Goal: Information Seeking & Learning: Compare options

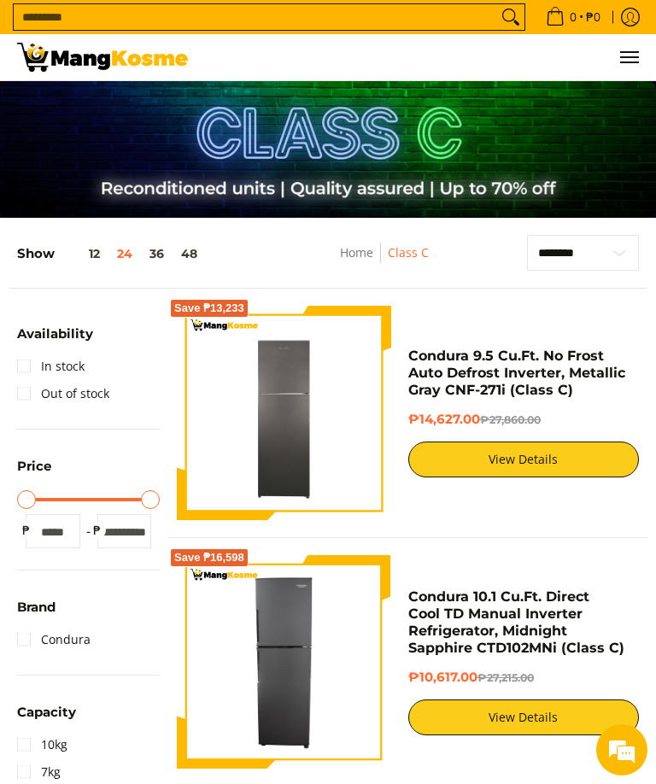
click at [539, 457] on link "View Details" at bounding box center [523, 459] width 231 height 36
click at [459, 456] on link "View Details" at bounding box center [523, 459] width 231 height 36
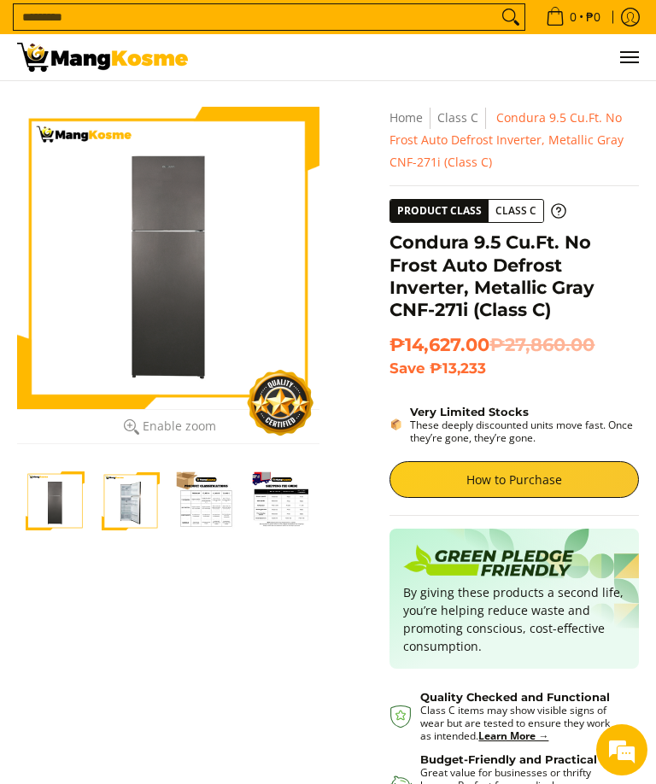
click at [130, 508] on img "Condura 9.5 Cu.Ft. No Frost Auto Defrost Inverter, Metallic Gray CNF-271i (Clas…" at bounding box center [131, 500] width 59 height 59
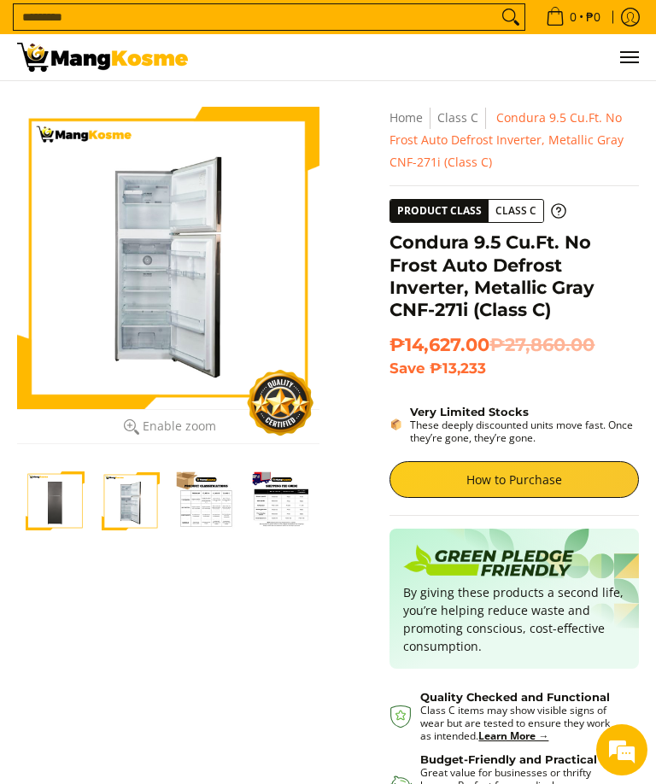
click at [190, 325] on div at bounding box center [168, 258] width 302 height 302
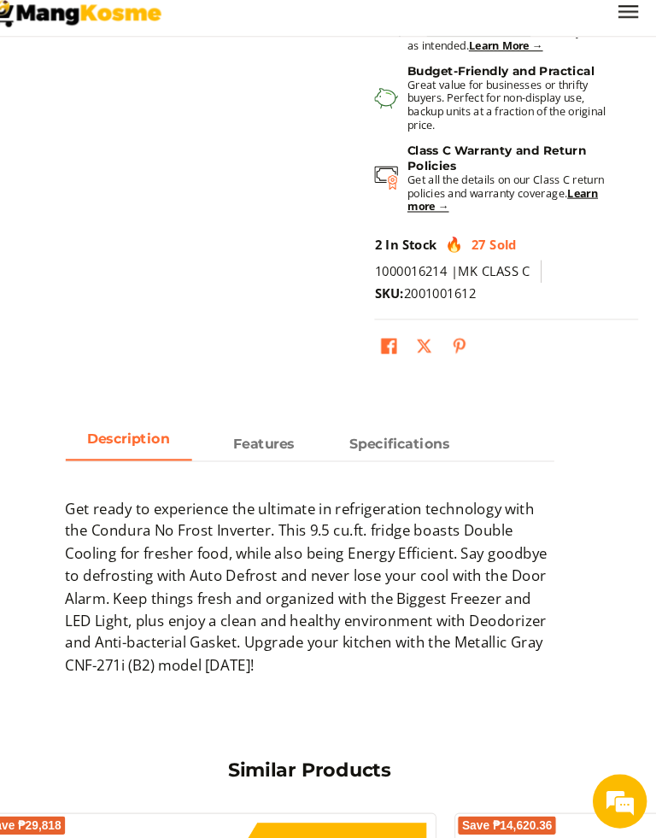
scroll to position [647, 0]
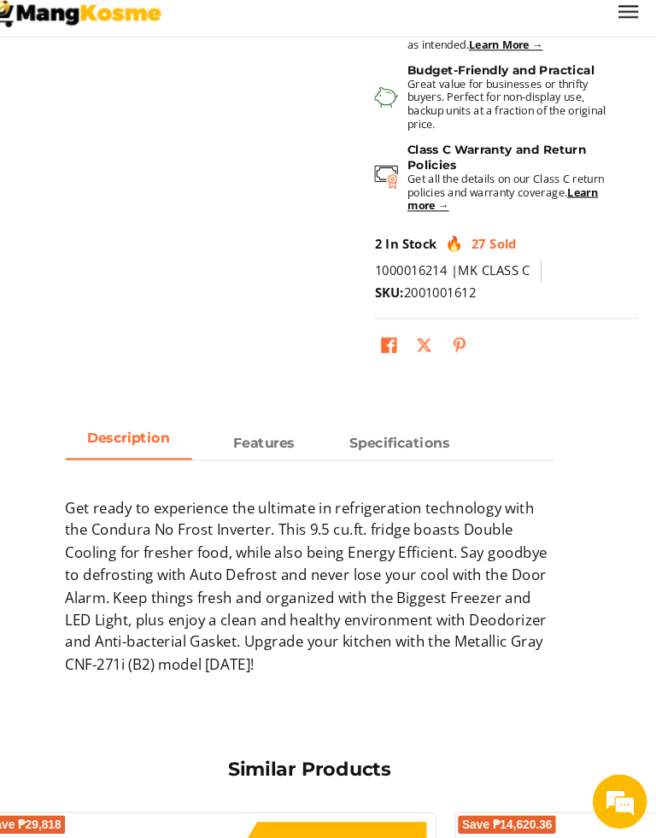
click at [392, 449] on span "Specifications" at bounding box center [413, 464] width 120 height 30
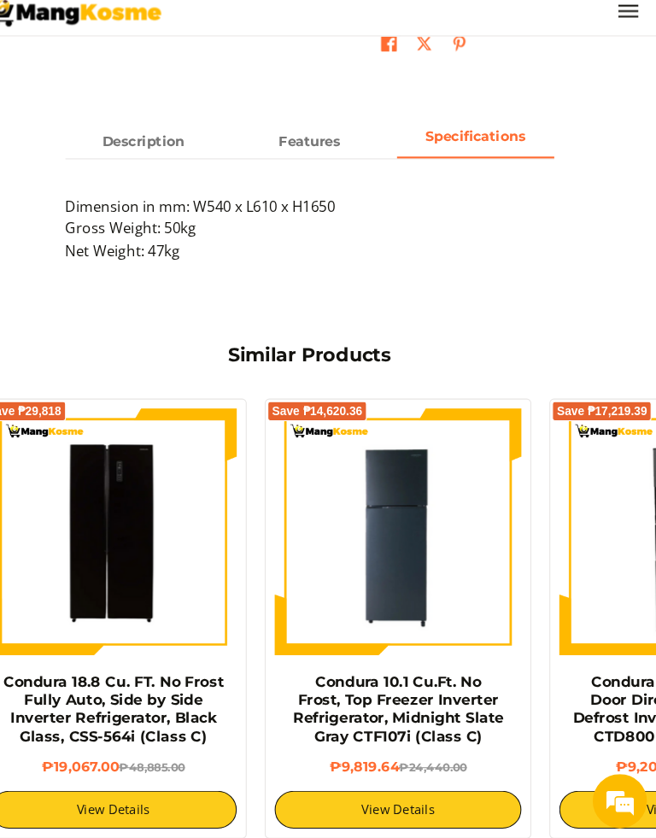
scroll to position [932, 0]
click at [431, 783] on link "View Details" at bounding box center [411, 811] width 233 height 36
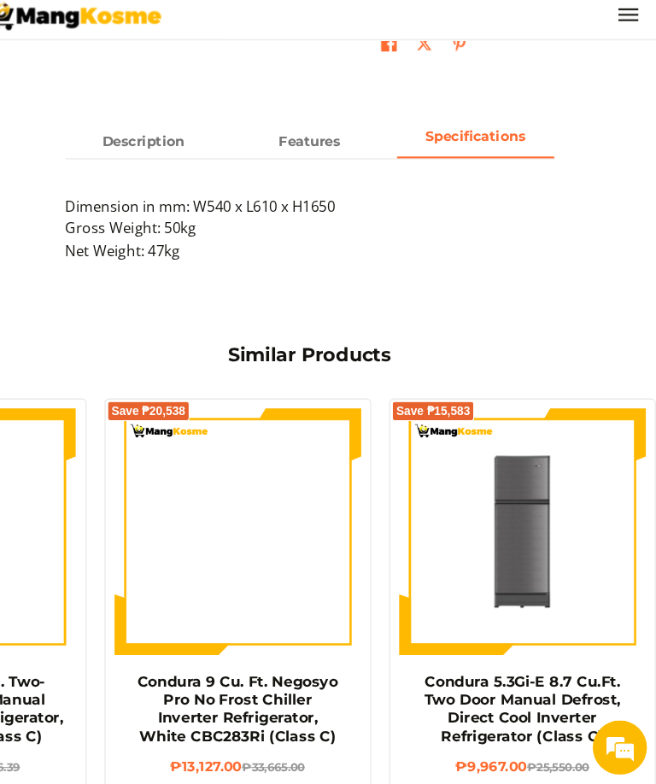
scroll to position [0, 690]
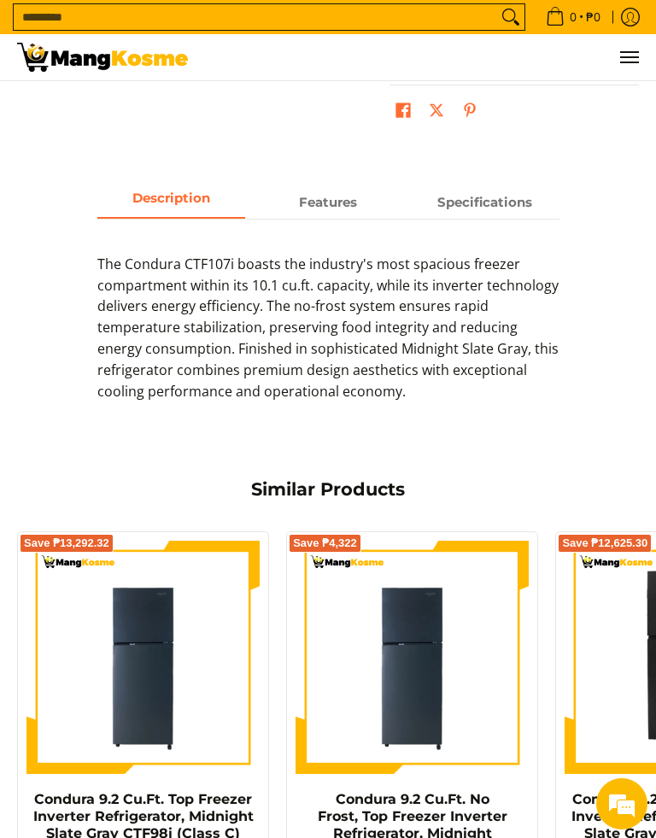
click at [462, 194] on strong "Specifications" at bounding box center [484, 202] width 95 height 16
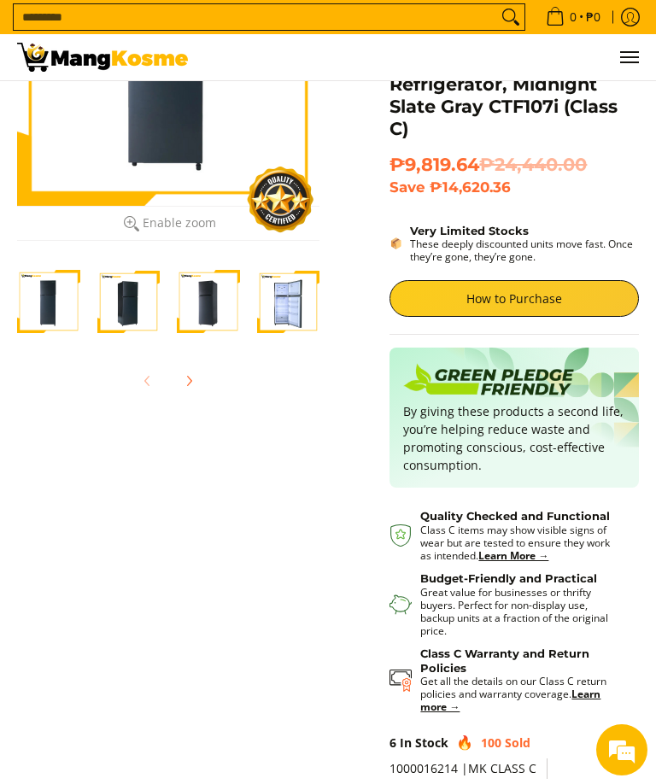
scroll to position [149, 0]
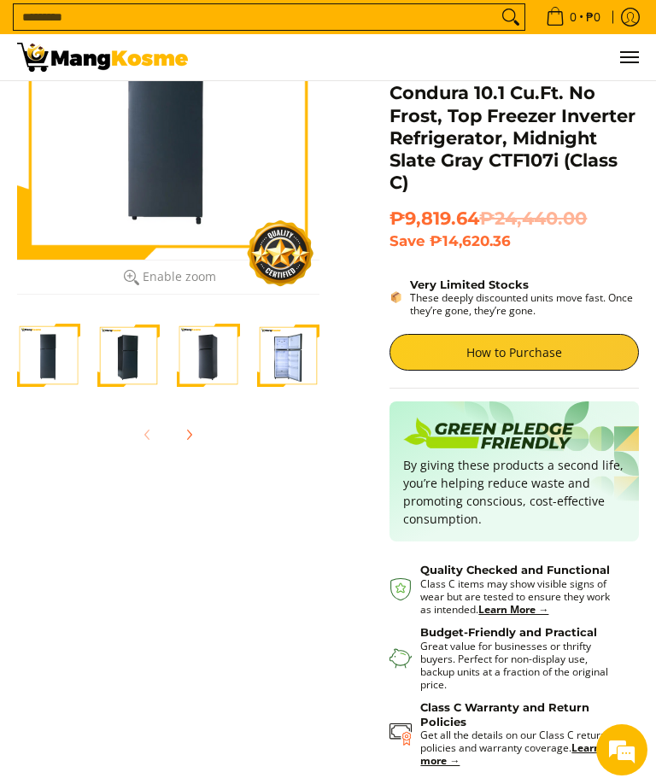
click at [286, 363] on img "Condura 10.1 Cu.Ft. No Frost, Top Freezer Inverter Refrigerator, Midnight Slate…" at bounding box center [288, 355] width 63 height 63
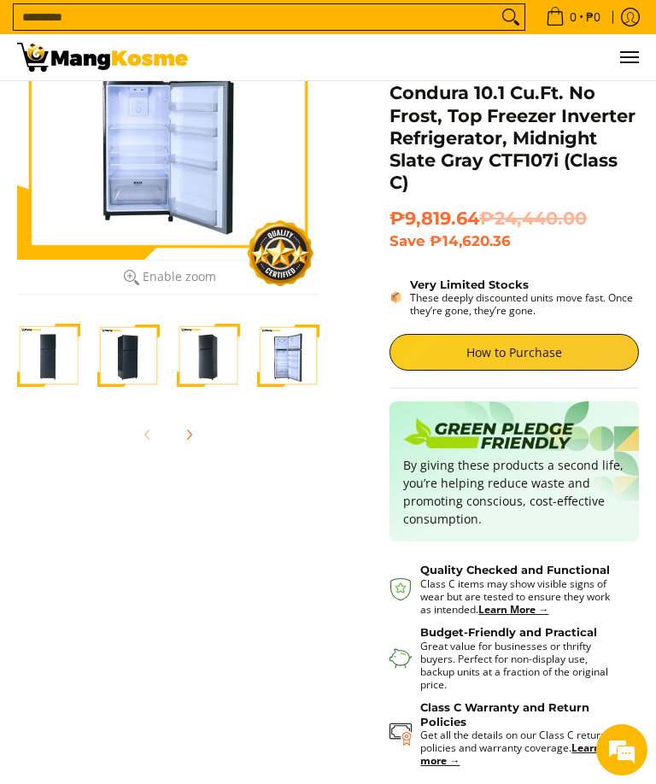
click at [134, 180] on div at bounding box center [168, 108] width 302 height 302
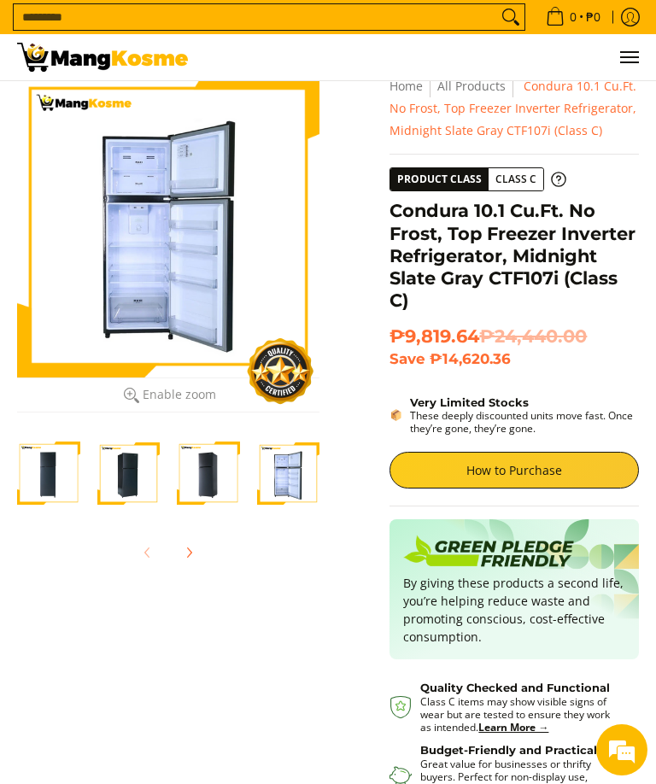
scroll to position [17, 0]
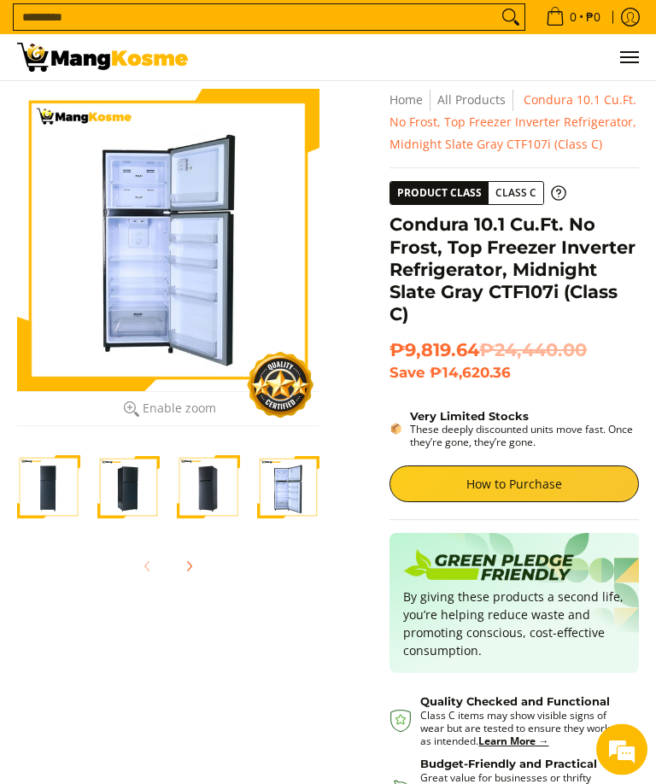
click at [86, 340] on div at bounding box center [168, 241] width 302 height 302
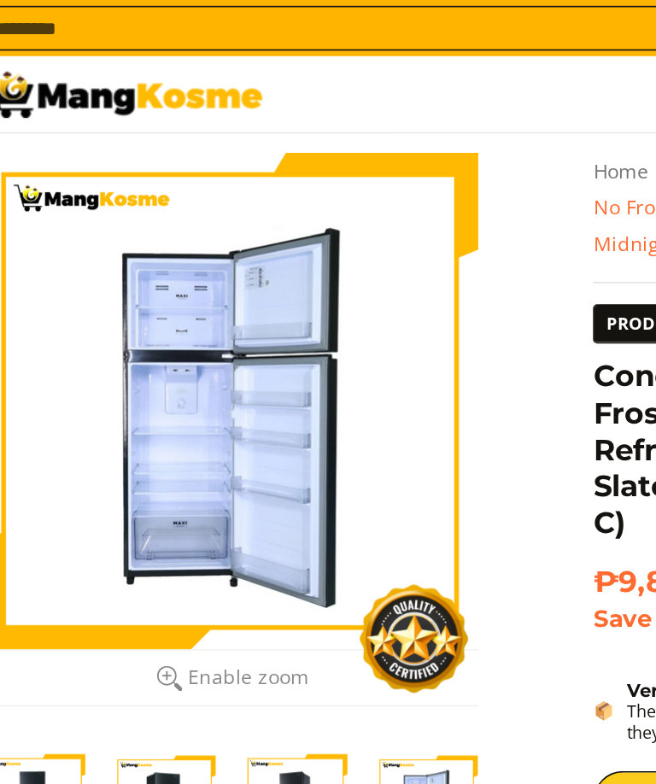
scroll to position [0, 0]
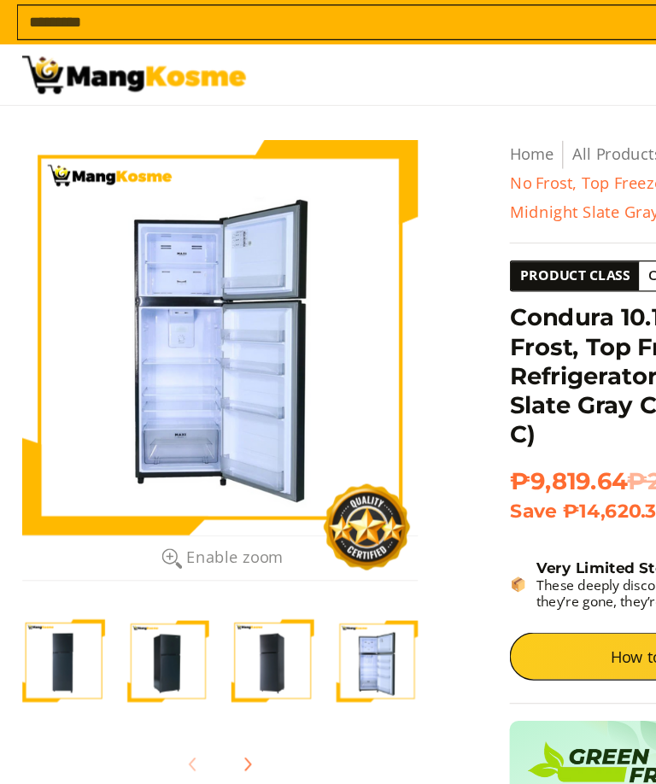
click at [125, 499] on img "Condura 10.1 Cu.Ft. No Frost, Top Freezer Inverter Refrigerator, Midnight Slate…" at bounding box center [128, 504] width 63 height 63
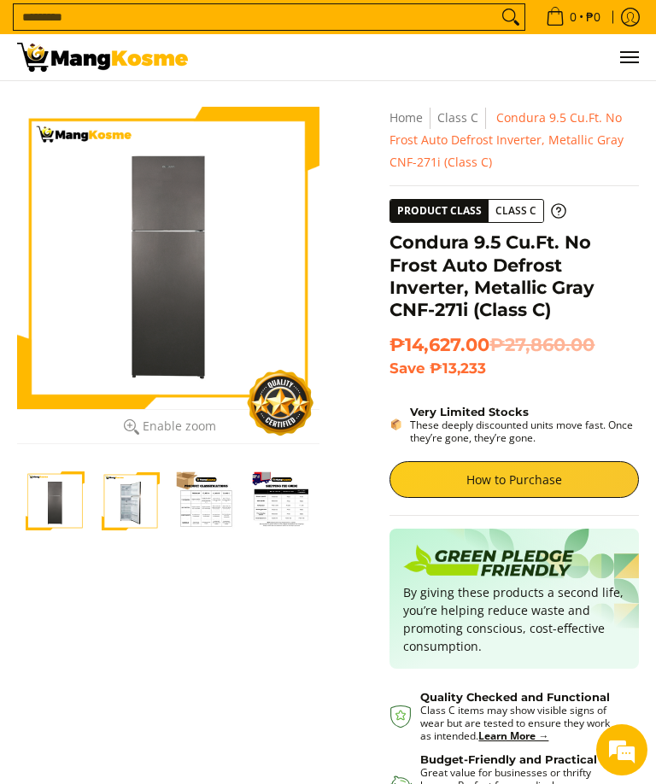
click at [208, 505] on img "Condura 9.5 Cu.Ft. No Frost Auto Defrost Inverter, Metallic Gray CNF-271i (Clas…" at bounding box center [206, 500] width 59 height 59
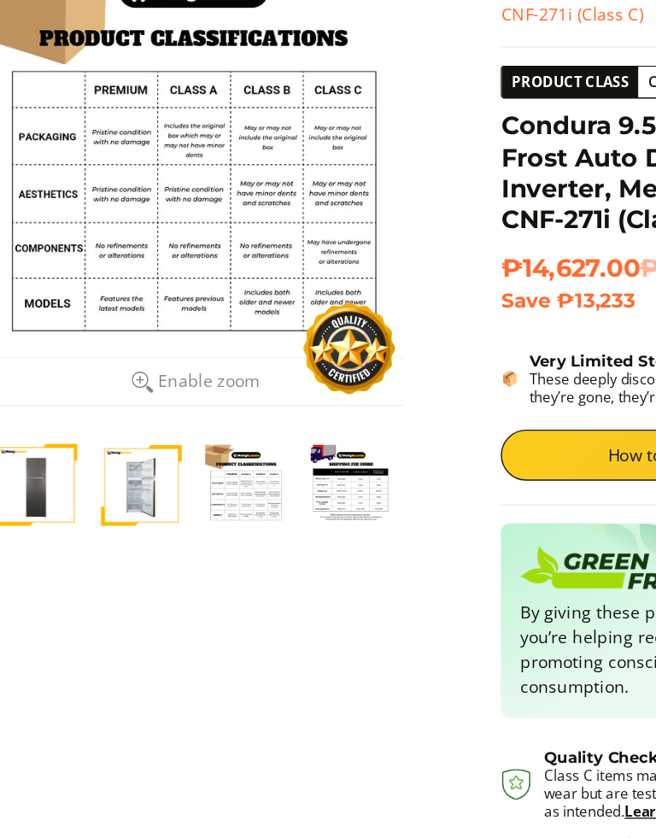
click at [260, 471] on img "Condura 9.5 Cu.Ft. No Frost Auto Defrost Inverter, Metallic Gray CNF-271i (Clas…" at bounding box center [282, 500] width 59 height 59
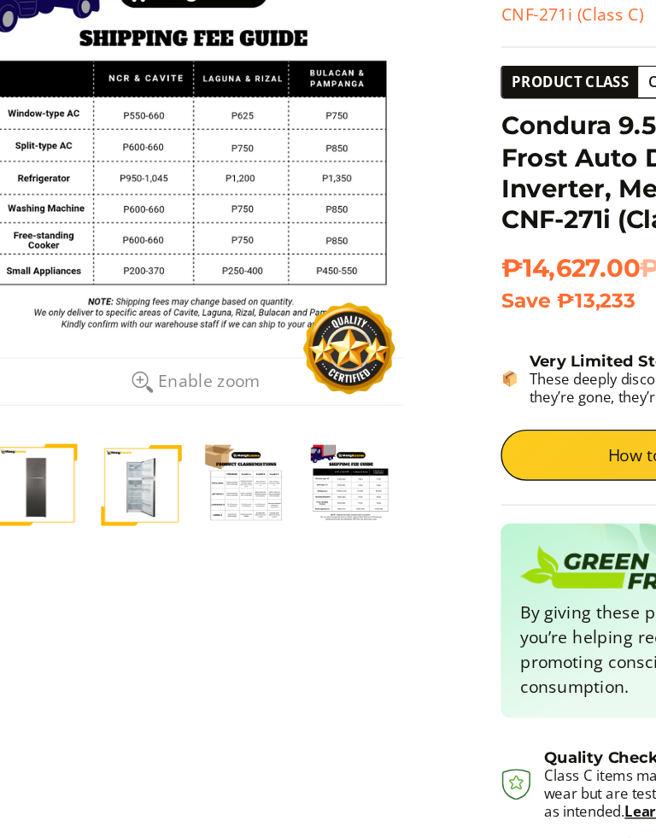
click at [102, 471] on img "Condura 9.5 Cu.Ft. No Frost Auto Defrost Inverter, Metallic Gray CNF-271i (Clas…" at bounding box center [131, 500] width 59 height 59
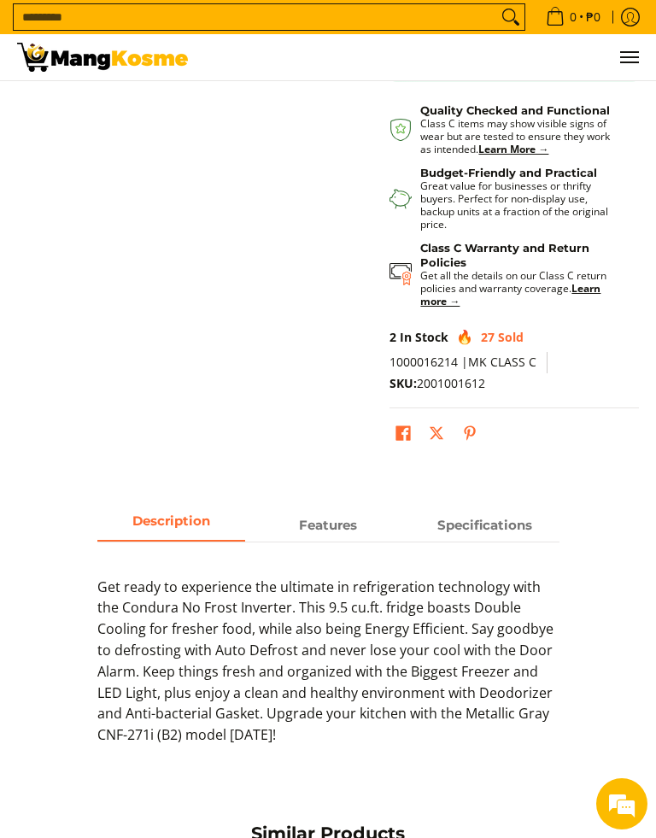
scroll to position [602, 0]
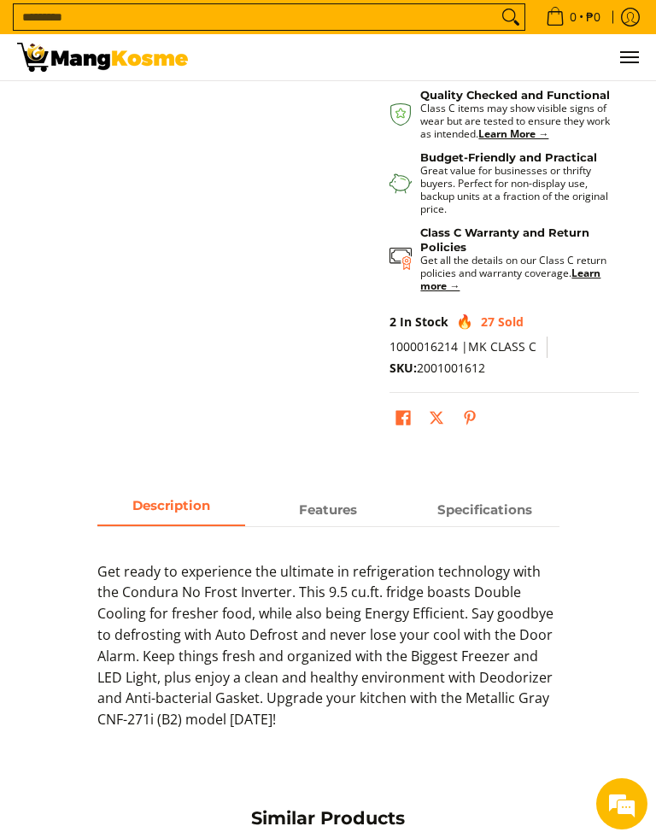
click at [476, 502] on span "Specifications" at bounding box center [485, 509] width 149 height 30
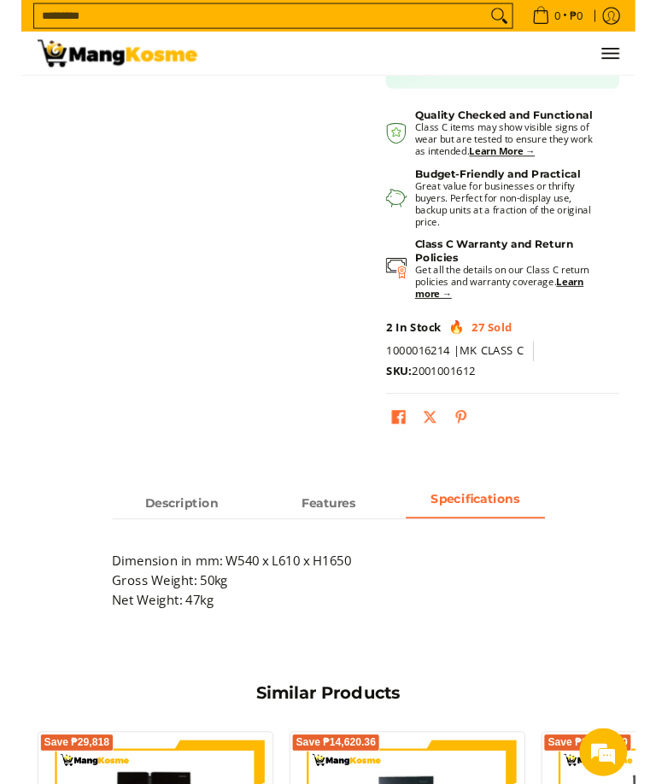
scroll to position [547, 0]
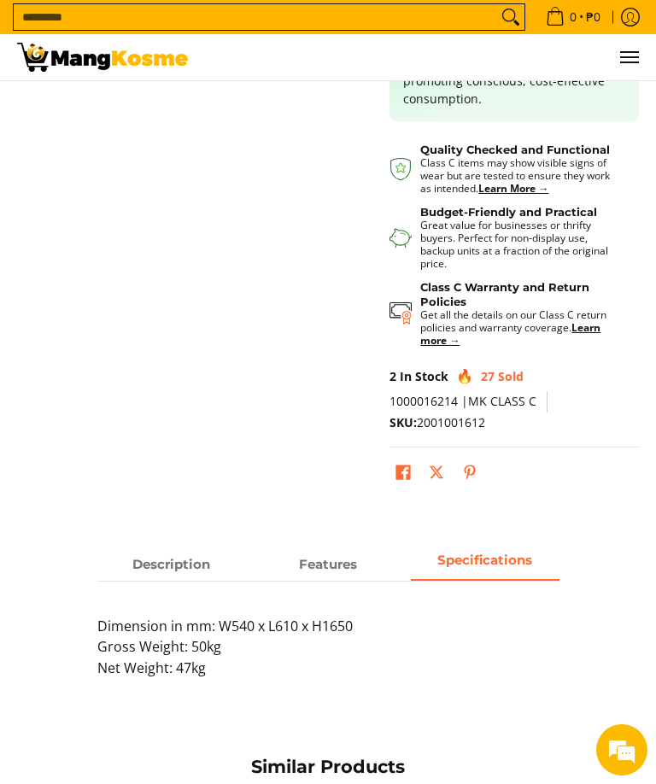
click at [329, 559] on span "Features" at bounding box center [328, 564] width 149 height 30
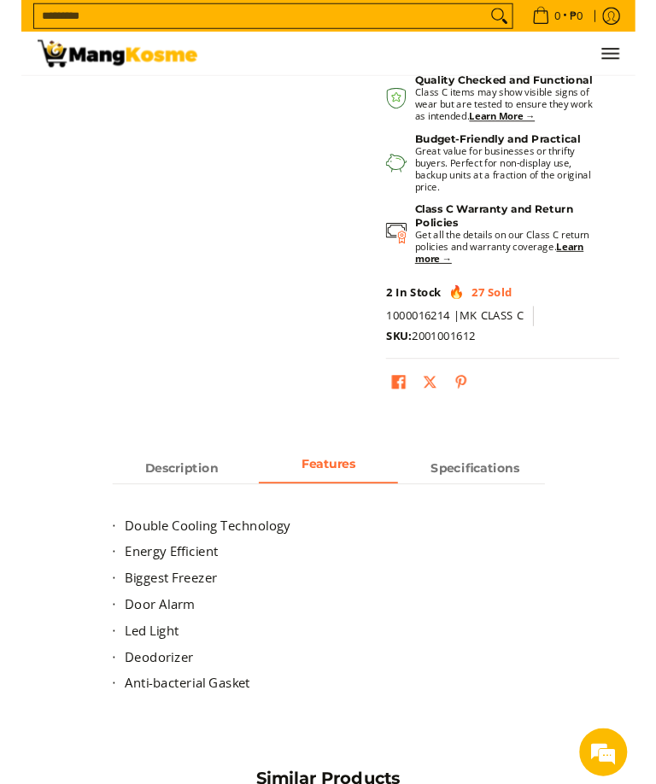
scroll to position [554, 0]
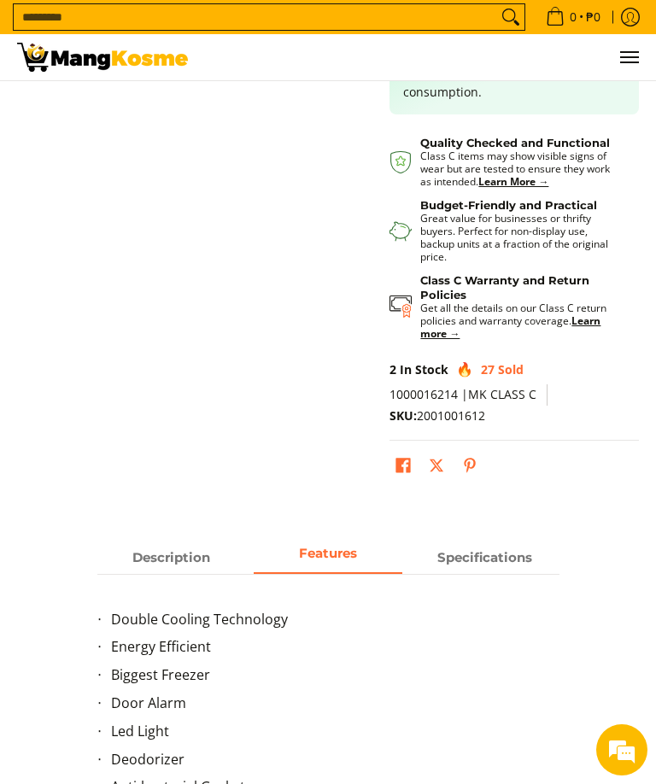
click at [410, 626] on li "Double Cooling Technology" at bounding box center [335, 623] width 448 height 28
click at [178, 546] on span "Description" at bounding box center [171, 557] width 149 height 30
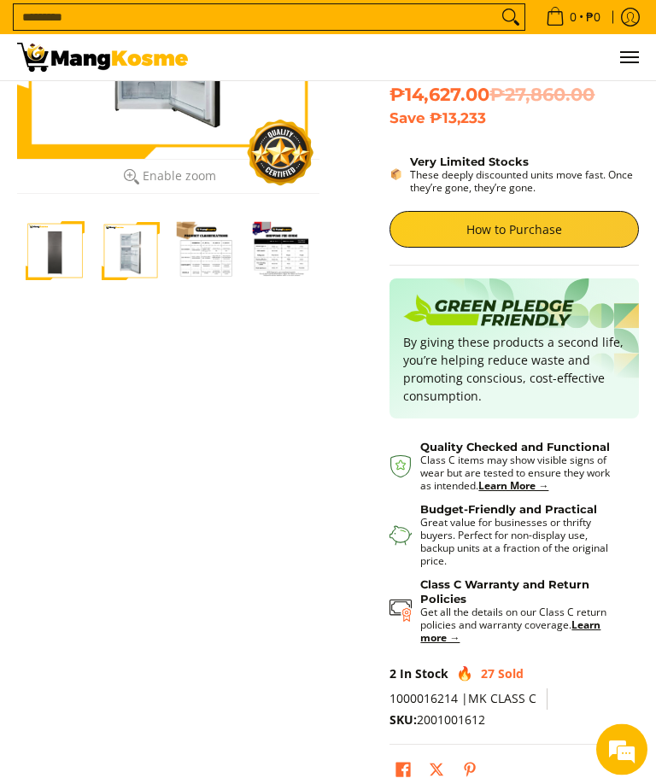
scroll to position [249, 0]
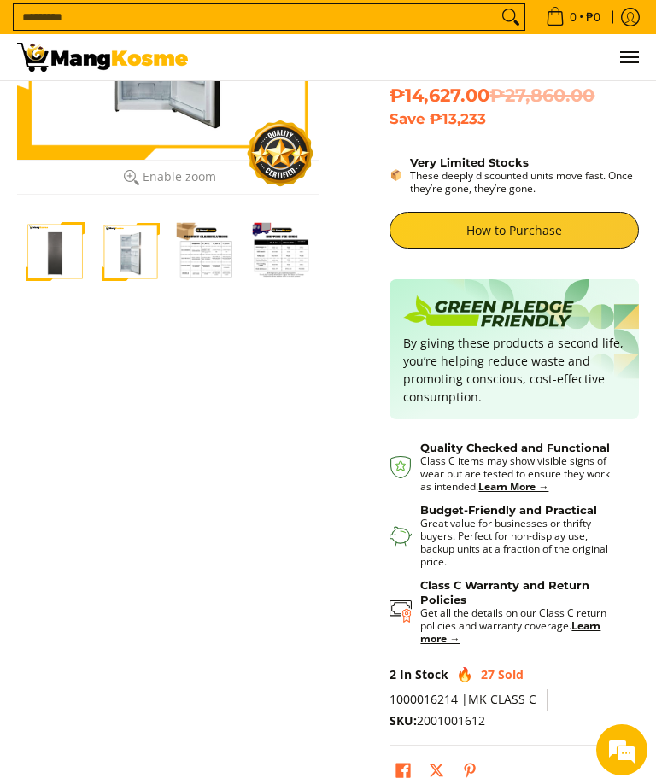
click at [130, 258] on img "Condura 9.5 Cu.Ft. No Frost Auto Defrost Inverter, Metallic Gray CNF-271i (Clas…" at bounding box center [131, 251] width 59 height 59
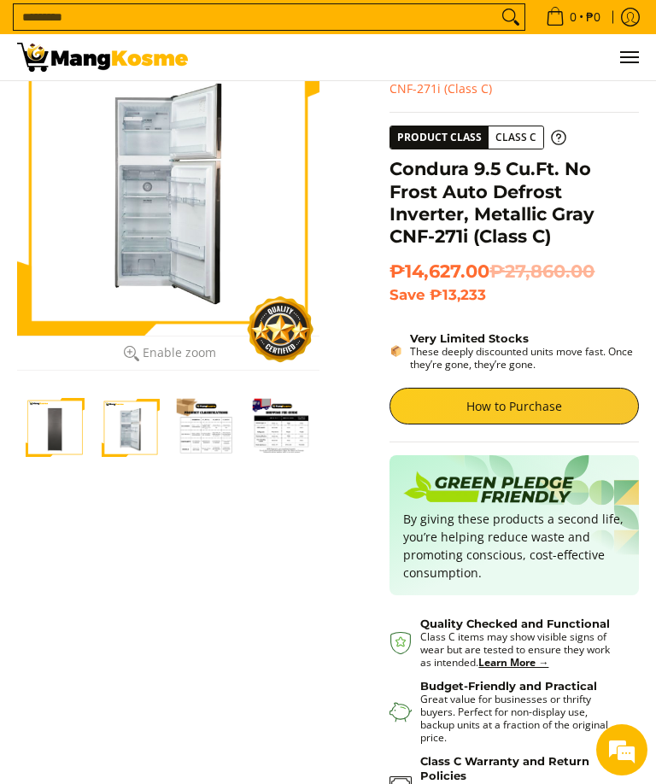
scroll to position [57, 0]
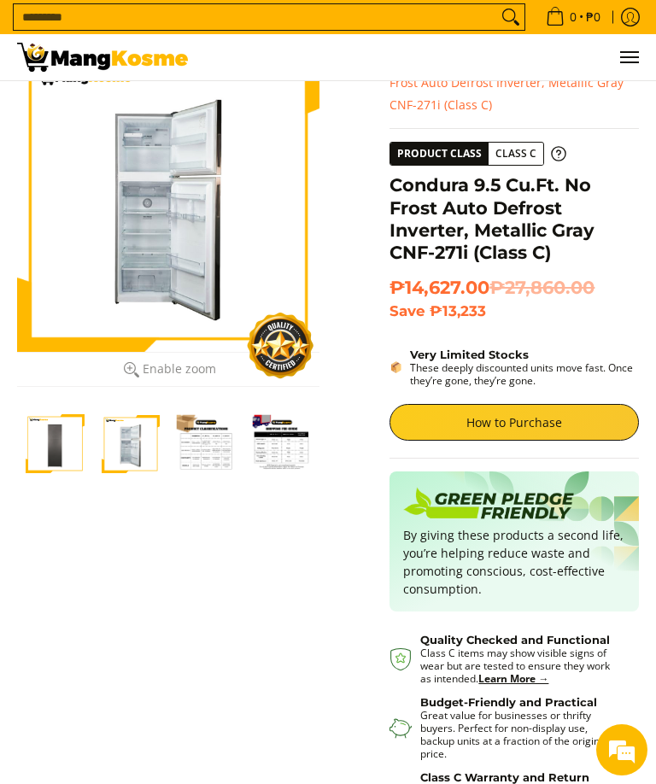
click at [188, 233] on div at bounding box center [168, 201] width 302 height 302
